Goal: Task Accomplishment & Management: Complete application form

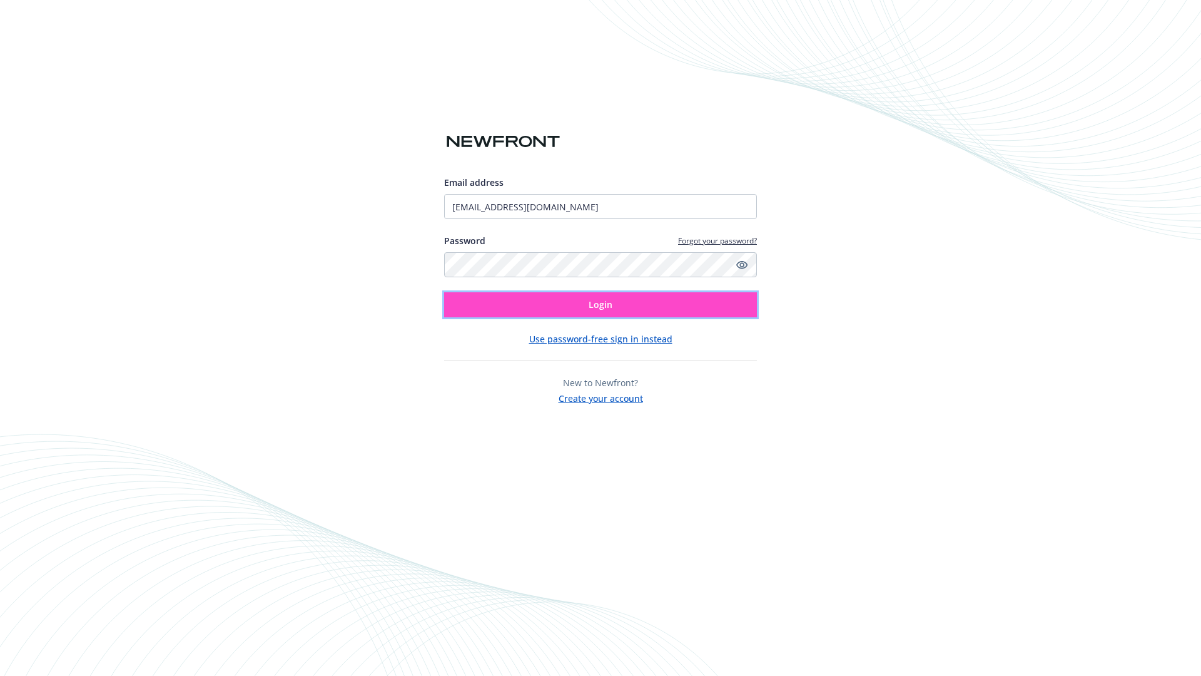
click at [601, 305] on span "Login" at bounding box center [601, 304] width 24 height 12
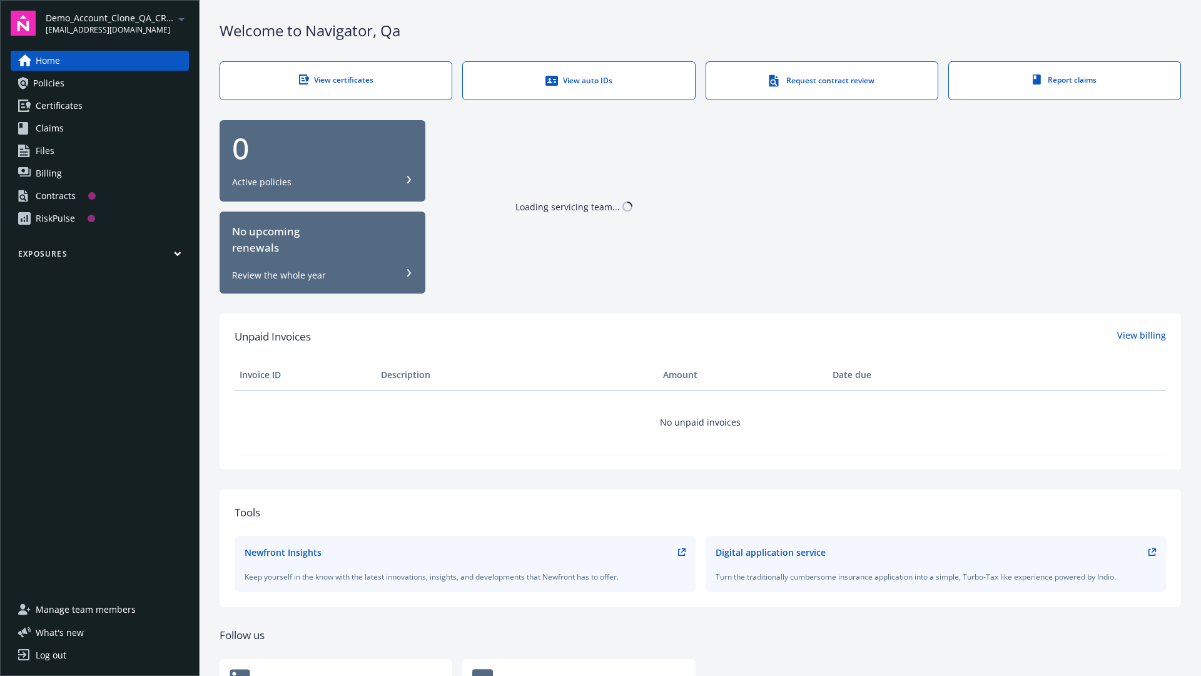
click at [117, 23] on span "Demo_Account_Clone_QA_CR_Tests_Prospect" at bounding box center [110, 17] width 128 height 13
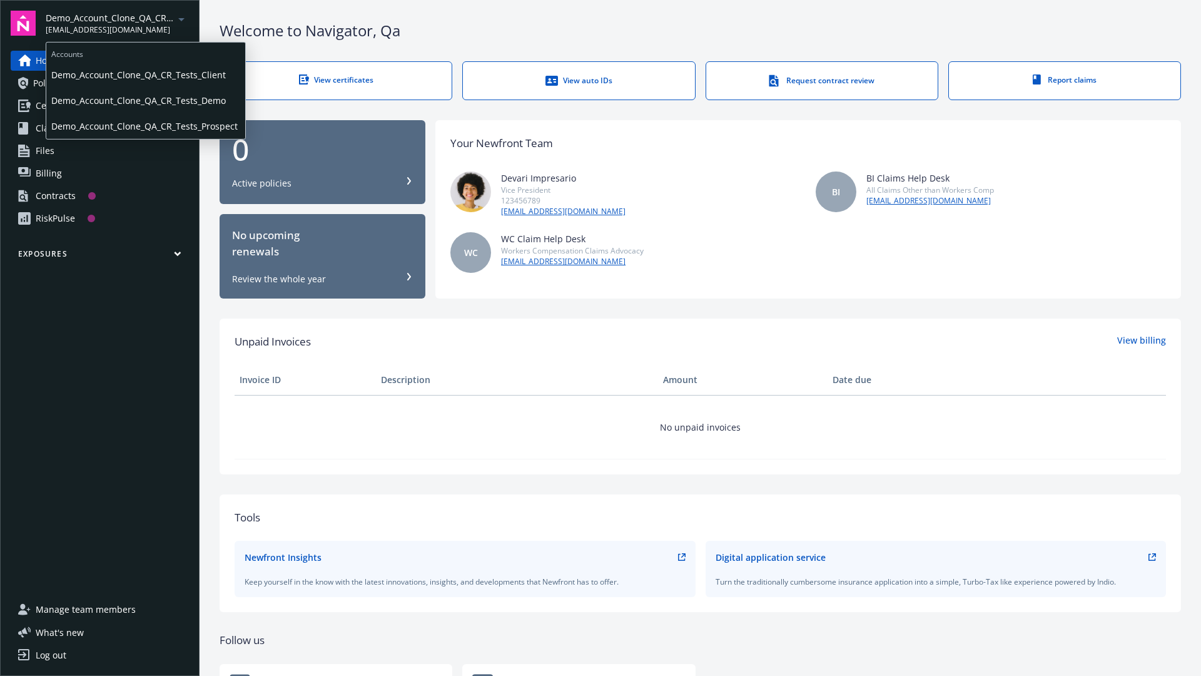
click at [145, 74] on span "Demo_Account_Clone_QA_CR_Tests_Client" at bounding box center [145, 75] width 189 height 26
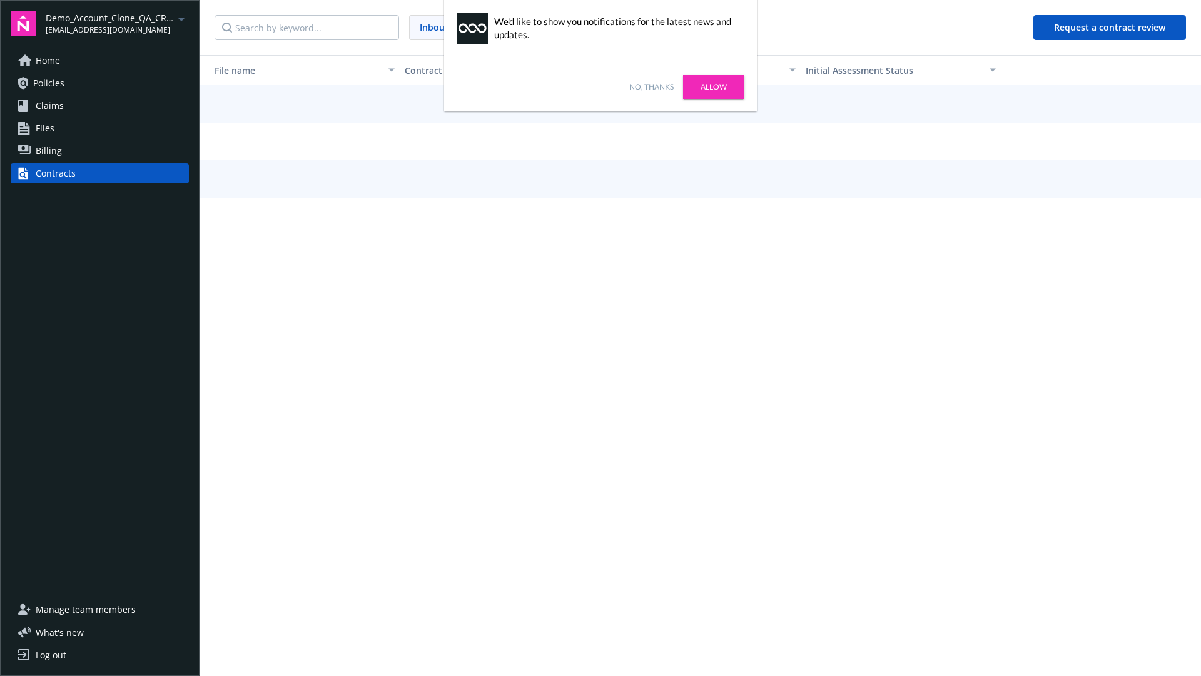
click at [651, 87] on link "No, thanks" at bounding box center [651, 86] width 44 height 11
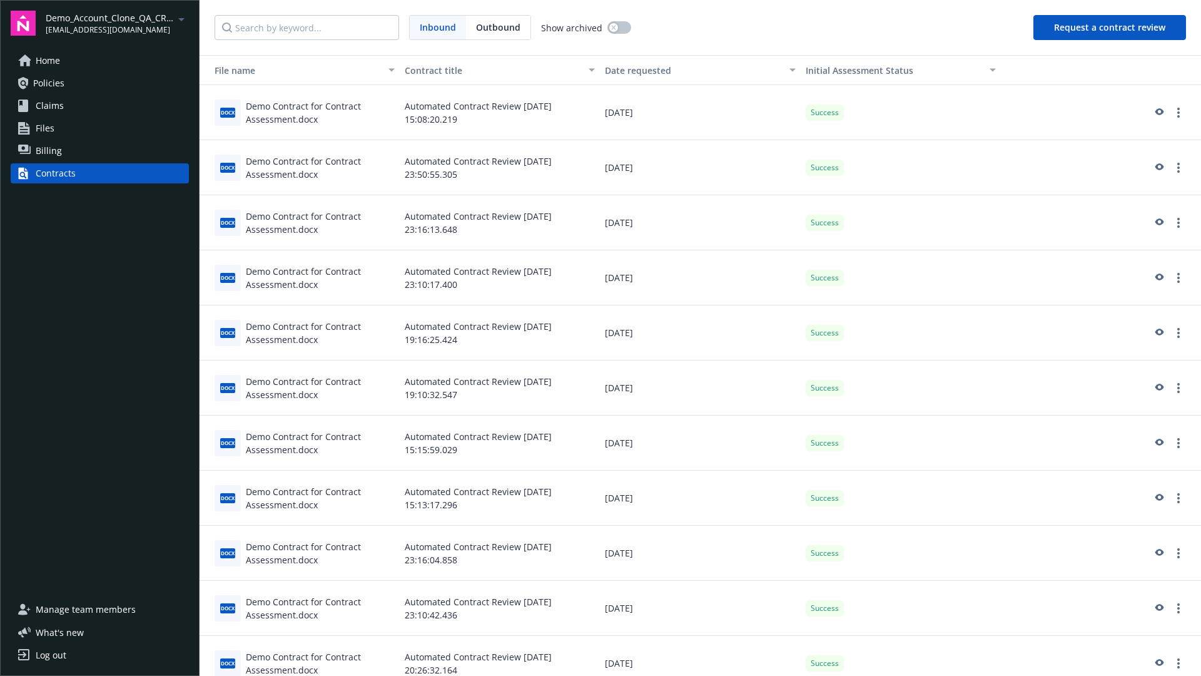
click at [1110, 28] on button "Request a contract review" at bounding box center [1109, 27] width 153 height 25
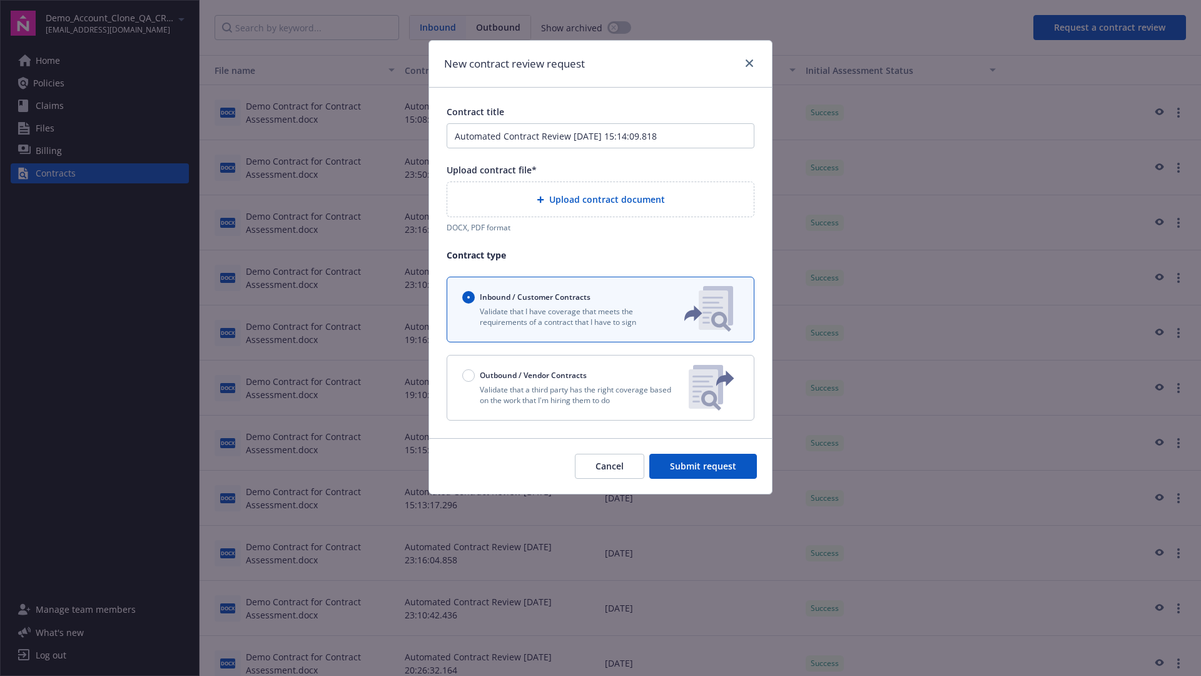
type input "Automated Contract Review [DATE] 15:14:09.818"
click at [601, 387] on p "Validate that a third party has the right coverage based on the work that I'm h…" at bounding box center [570, 394] width 216 height 21
radio input "false"
radio input "true"
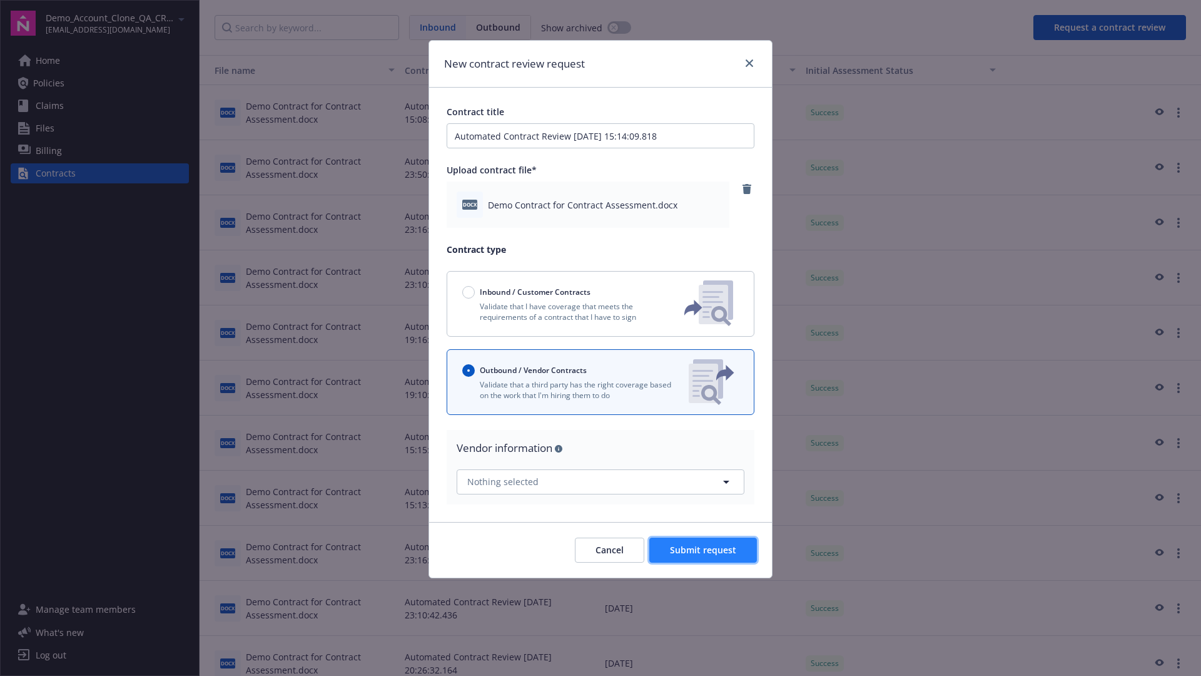
click at [704, 549] on span "Submit request" at bounding box center [703, 550] width 66 height 12
